Goal: Find specific page/section: Find specific page/section

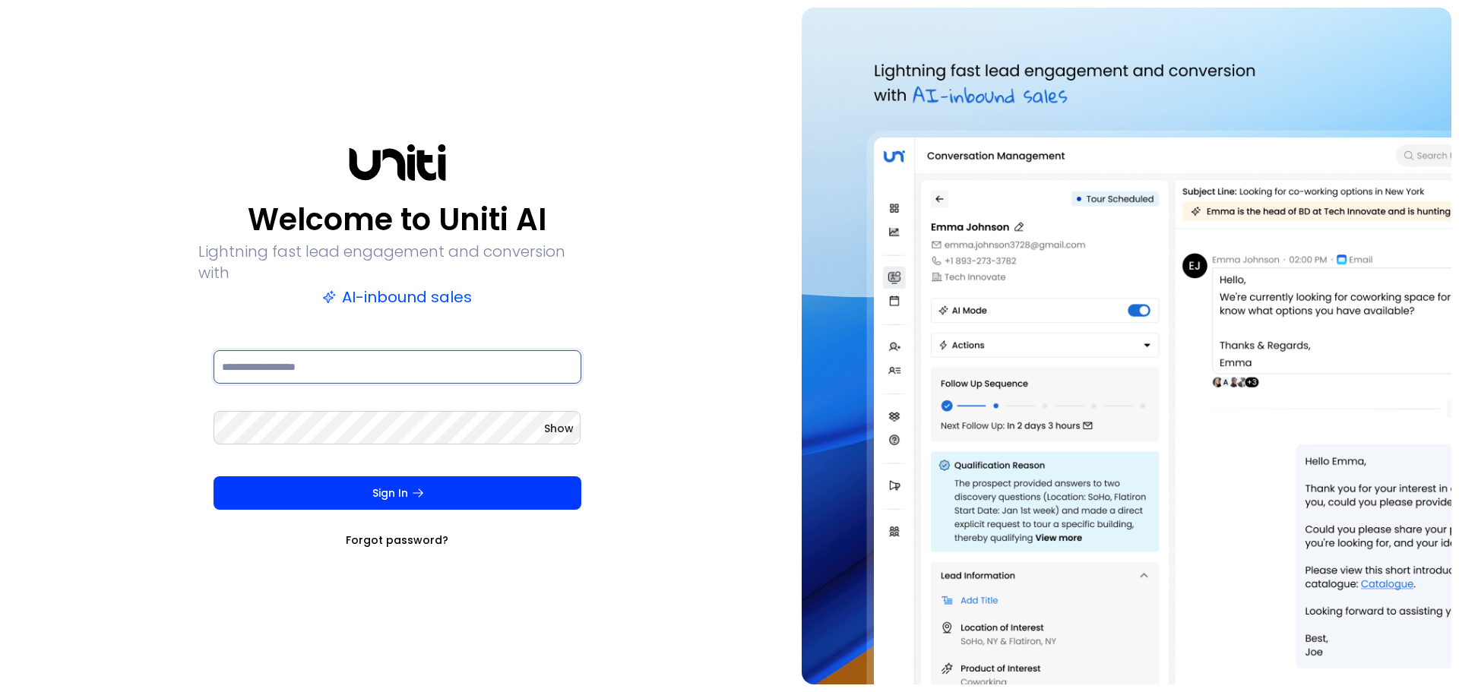
drag, startPoint x: 405, startPoint y: 359, endPoint x: 439, endPoint y: 334, distance: 41.8
click at [405, 359] on input at bounding box center [398, 366] width 368 height 33
type input "**********"
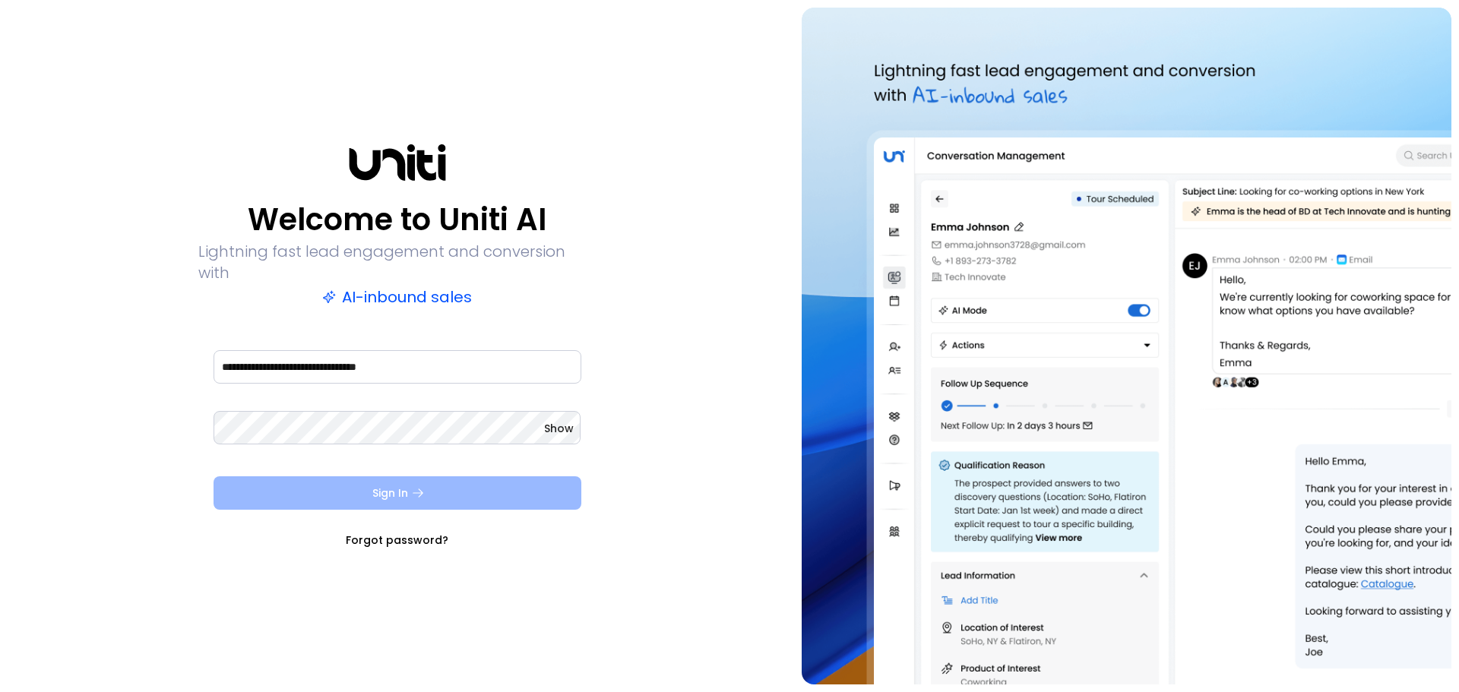
click at [401, 492] on button "Sign In" at bounding box center [398, 493] width 368 height 33
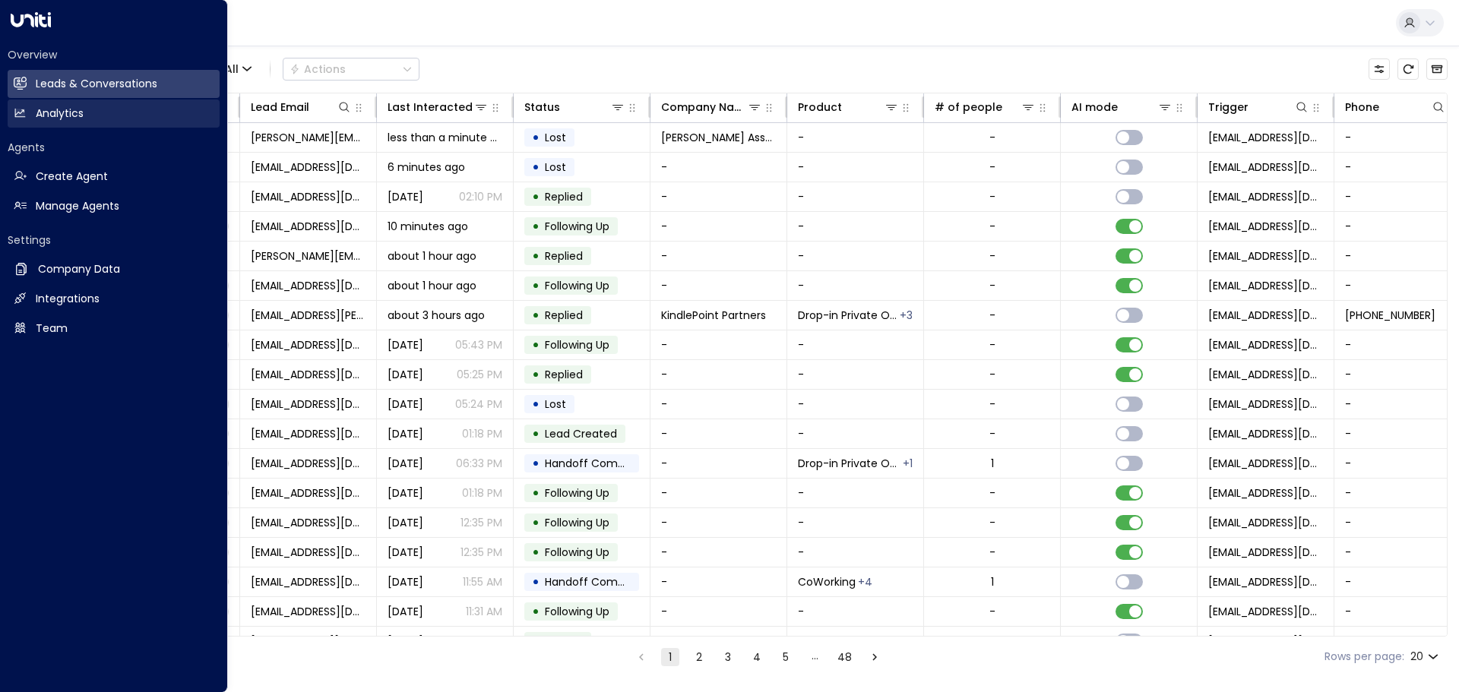
click at [27, 115] on link "Analytics Analytics" at bounding box center [114, 114] width 212 height 28
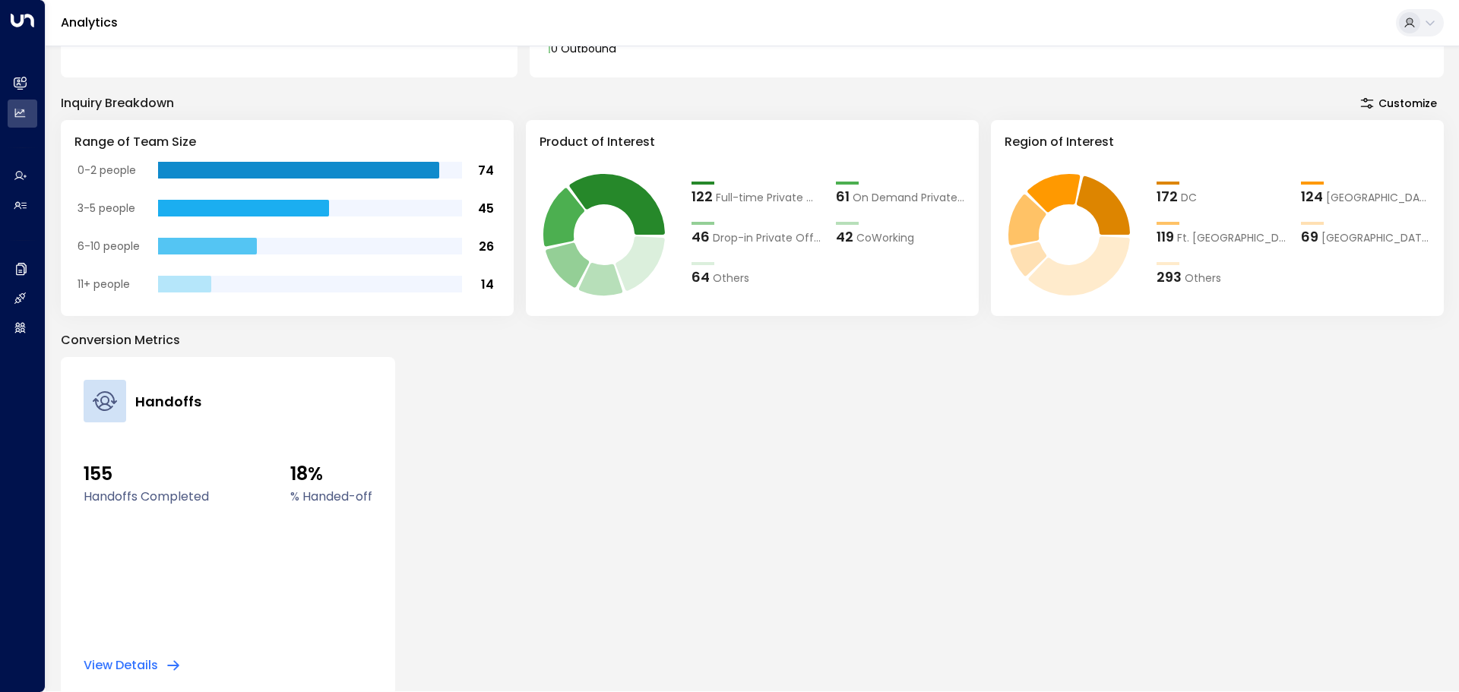
scroll to position [273, 0]
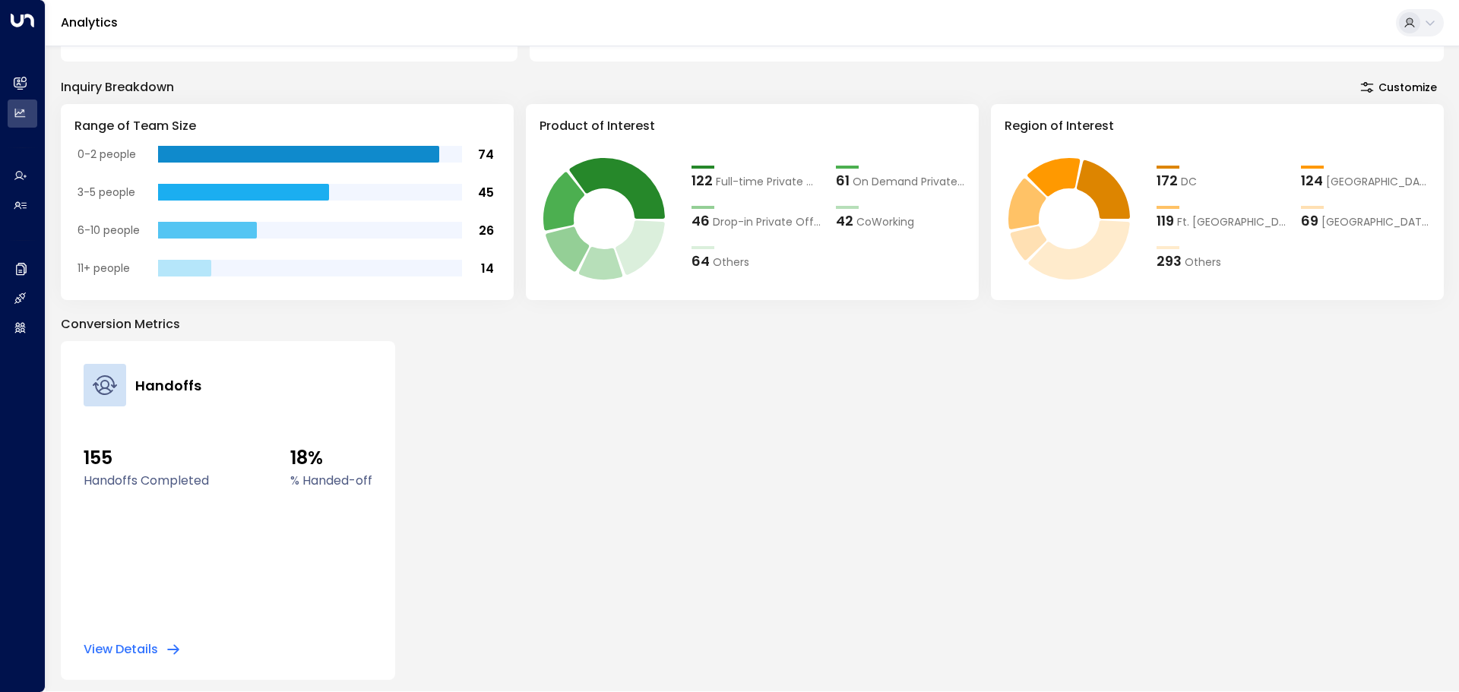
click at [145, 647] on button "View Details" at bounding box center [132, 649] width 97 height 15
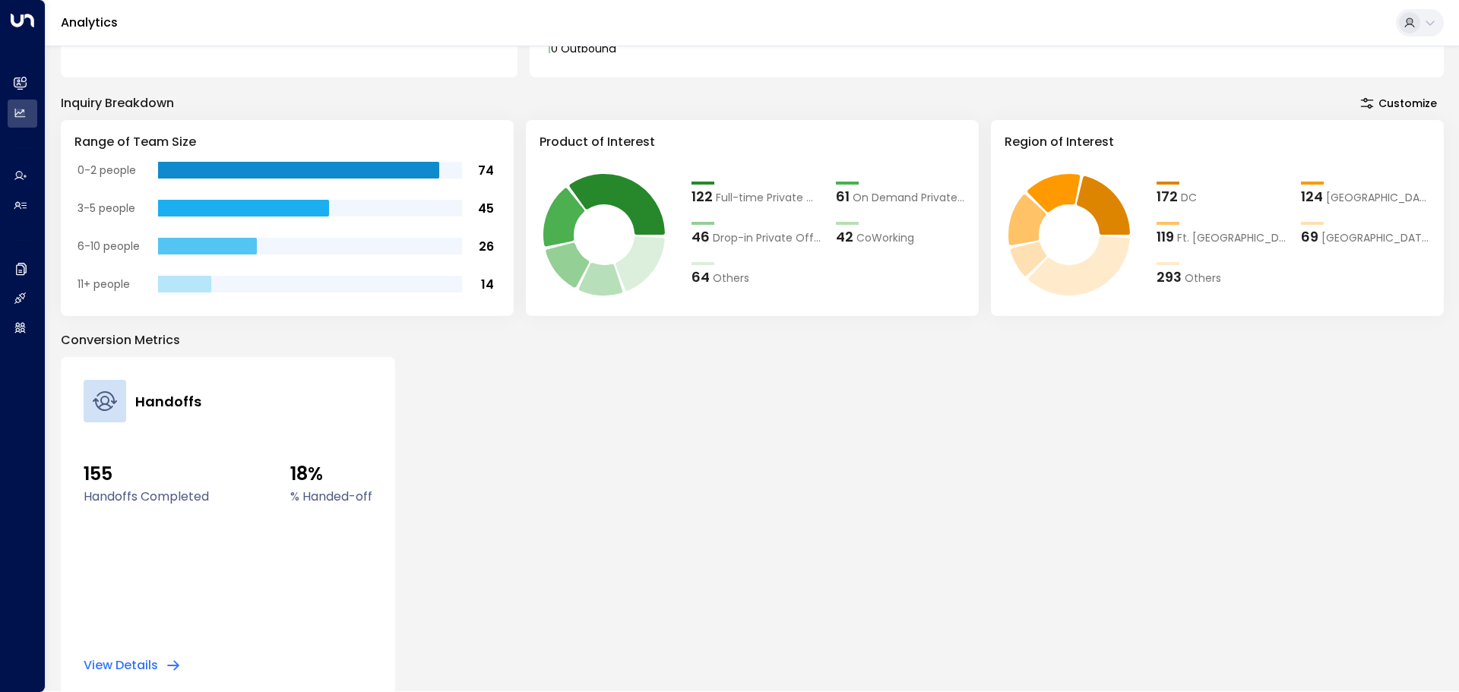
scroll to position [273, 0]
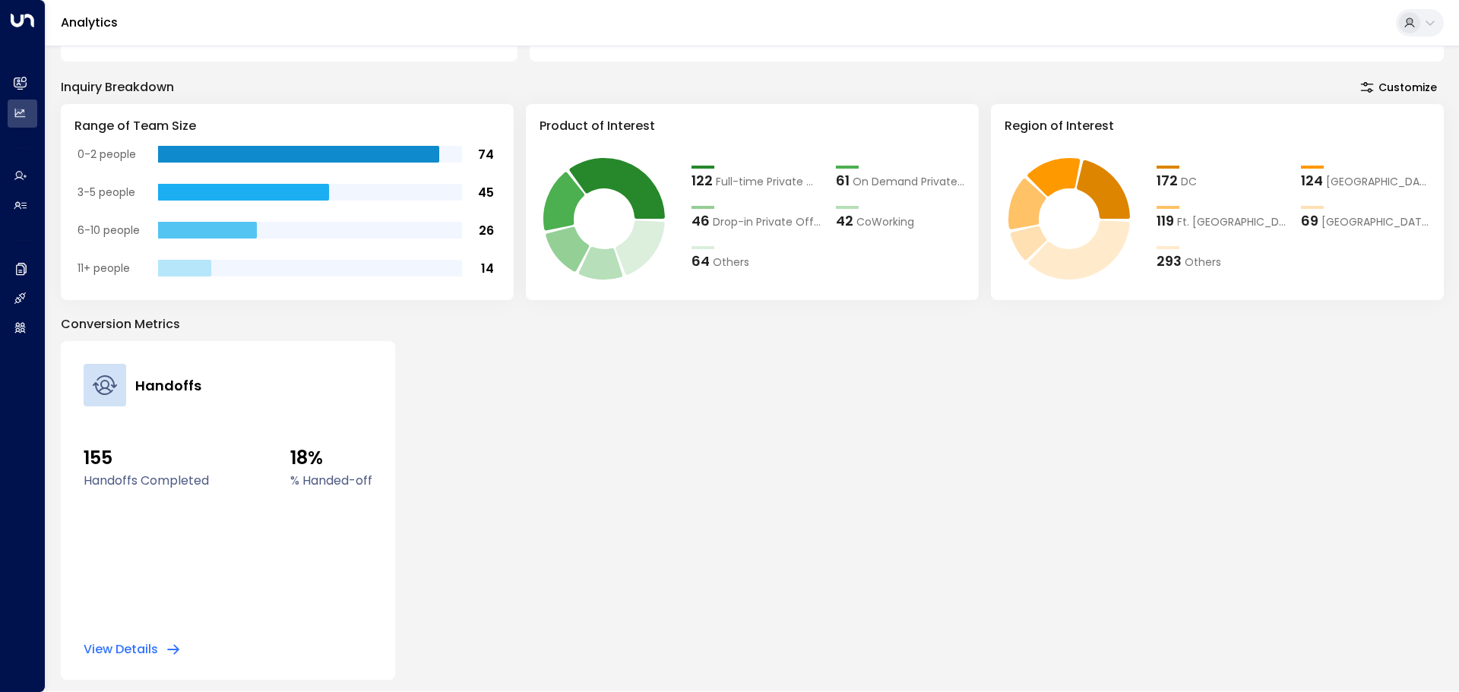
click at [119, 645] on button "View Details" at bounding box center [132, 649] width 97 height 15
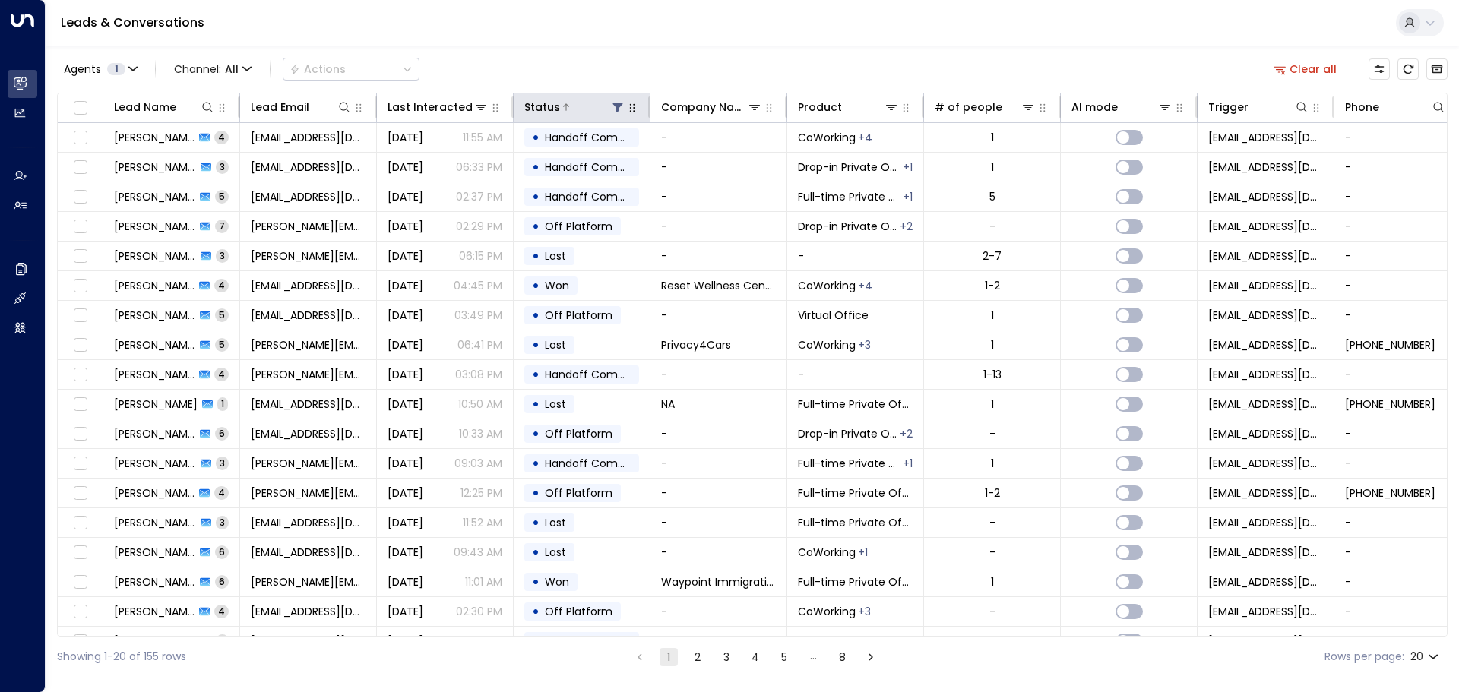
click at [550, 108] on div "Status" at bounding box center [542, 107] width 36 height 18
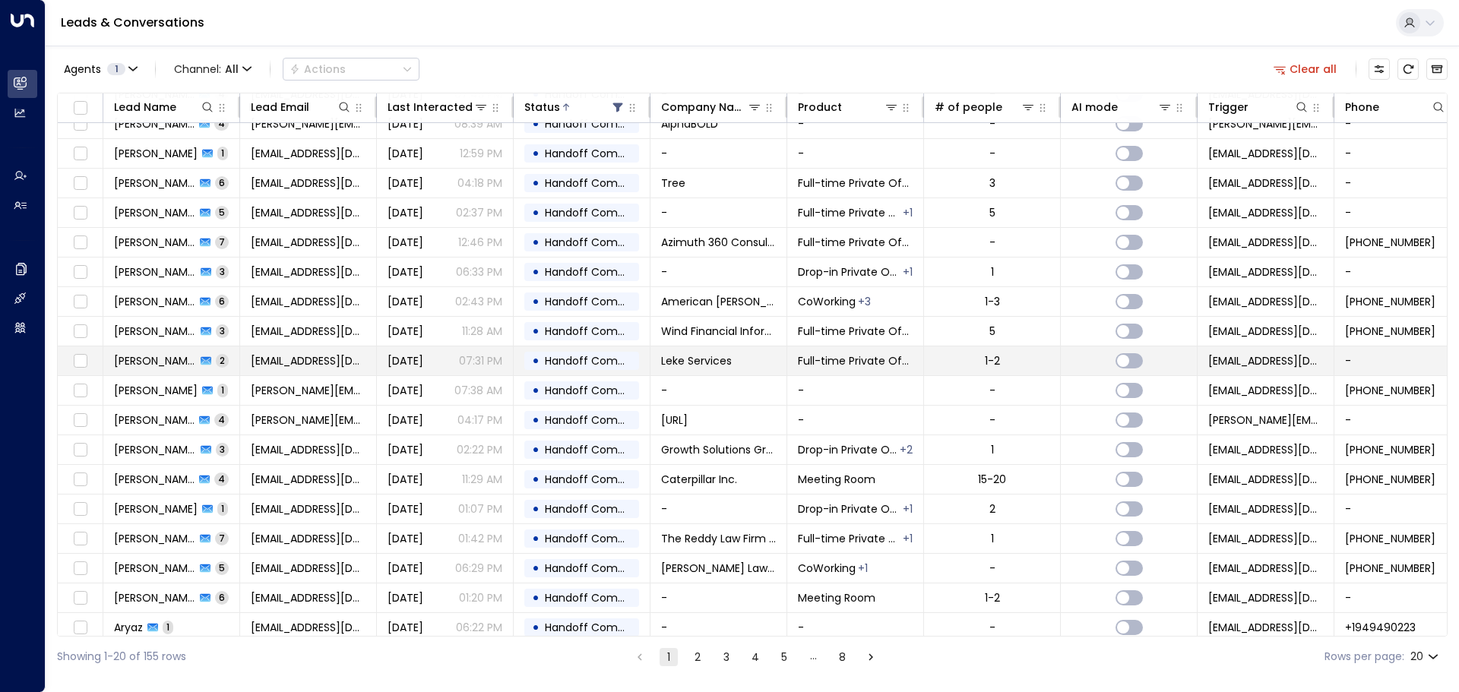
scroll to position [84, 0]
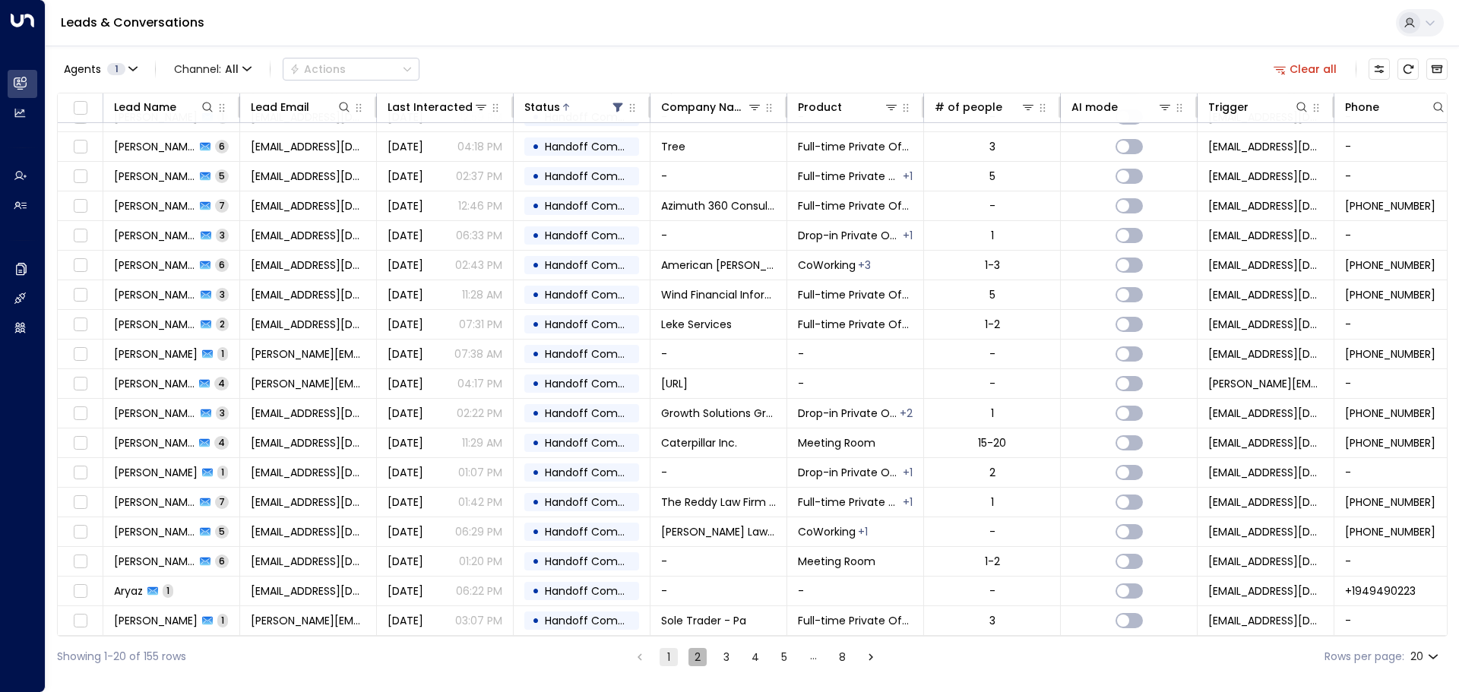
click at [701, 661] on button "2" at bounding box center [698, 657] width 18 height 18
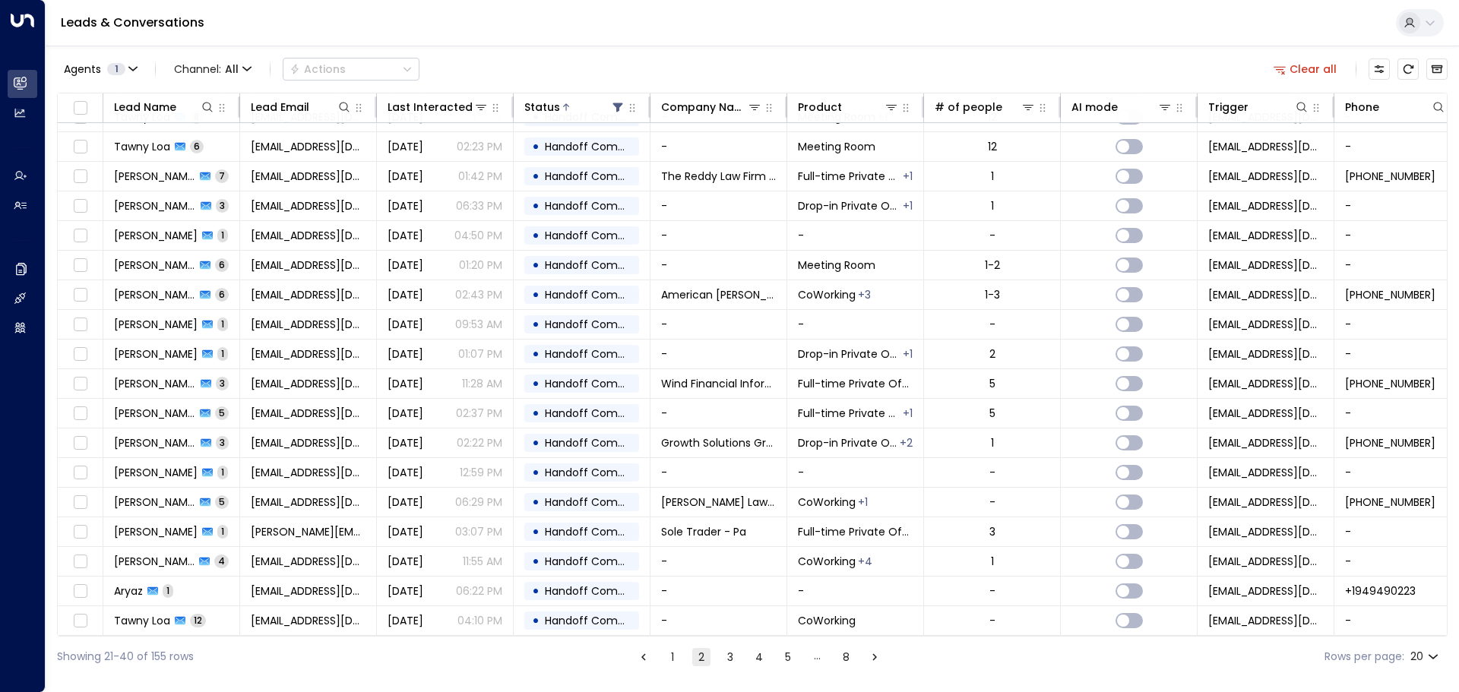
scroll to position [84, 0]
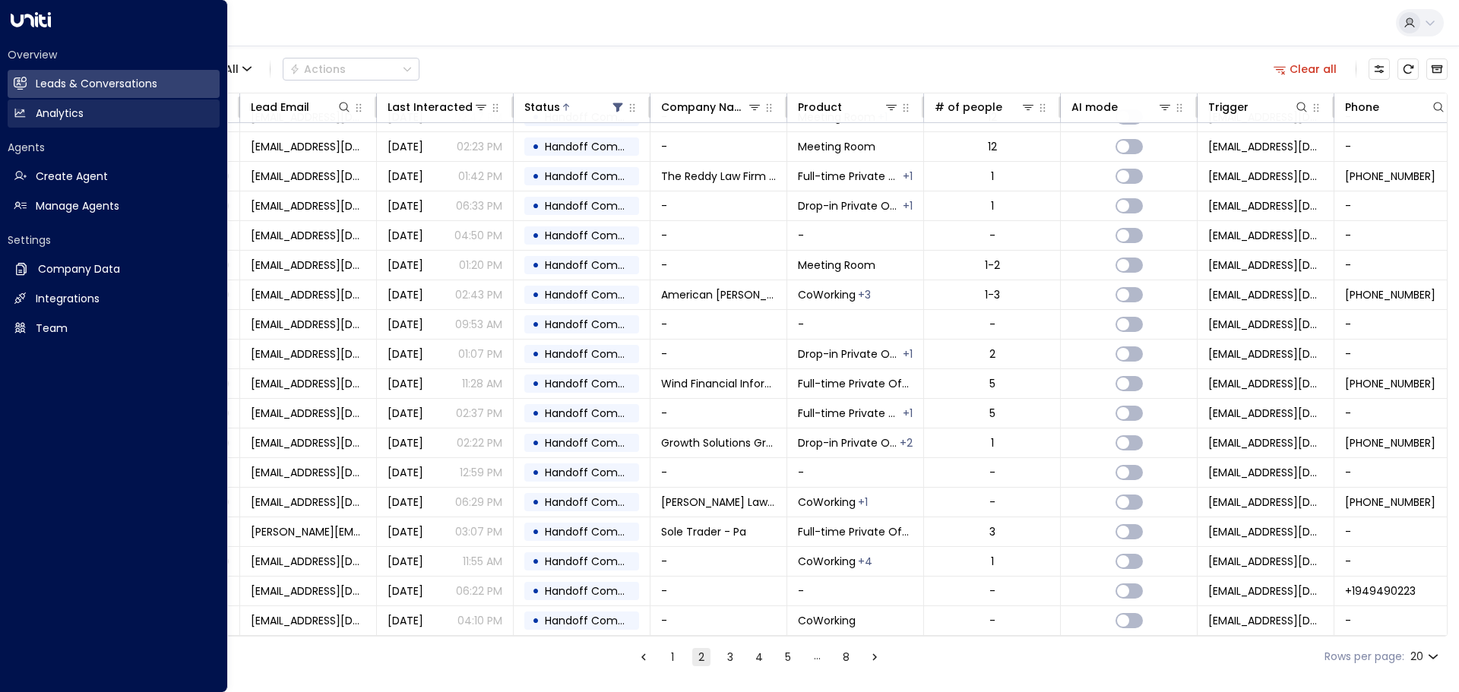
drag, startPoint x: 48, startPoint y: 113, endPoint x: 68, endPoint y: 117, distance: 21.0
click at [48, 113] on h2 "Analytics" at bounding box center [60, 114] width 48 height 16
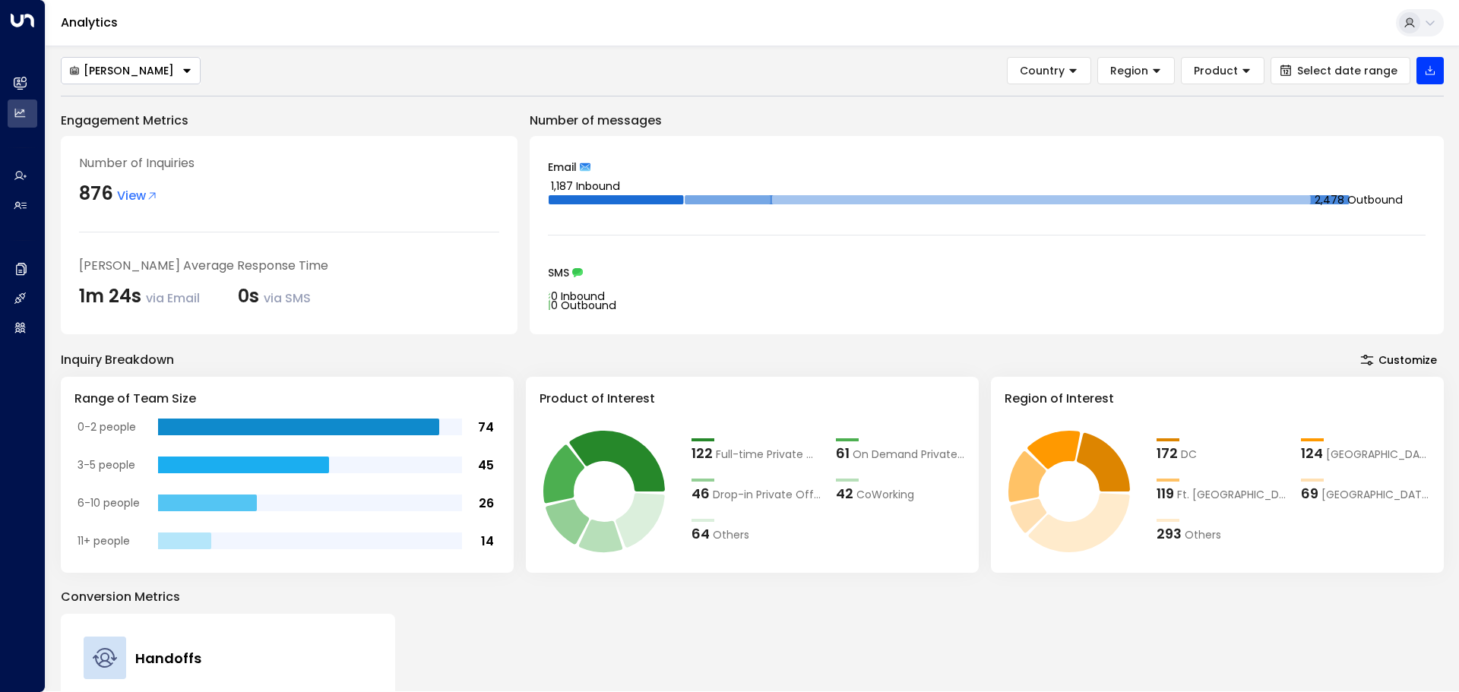
click at [135, 195] on span "View" at bounding box center [137, 196] width 41 height 18
